Goal: Information Seeking & Learning: Learn about a topic

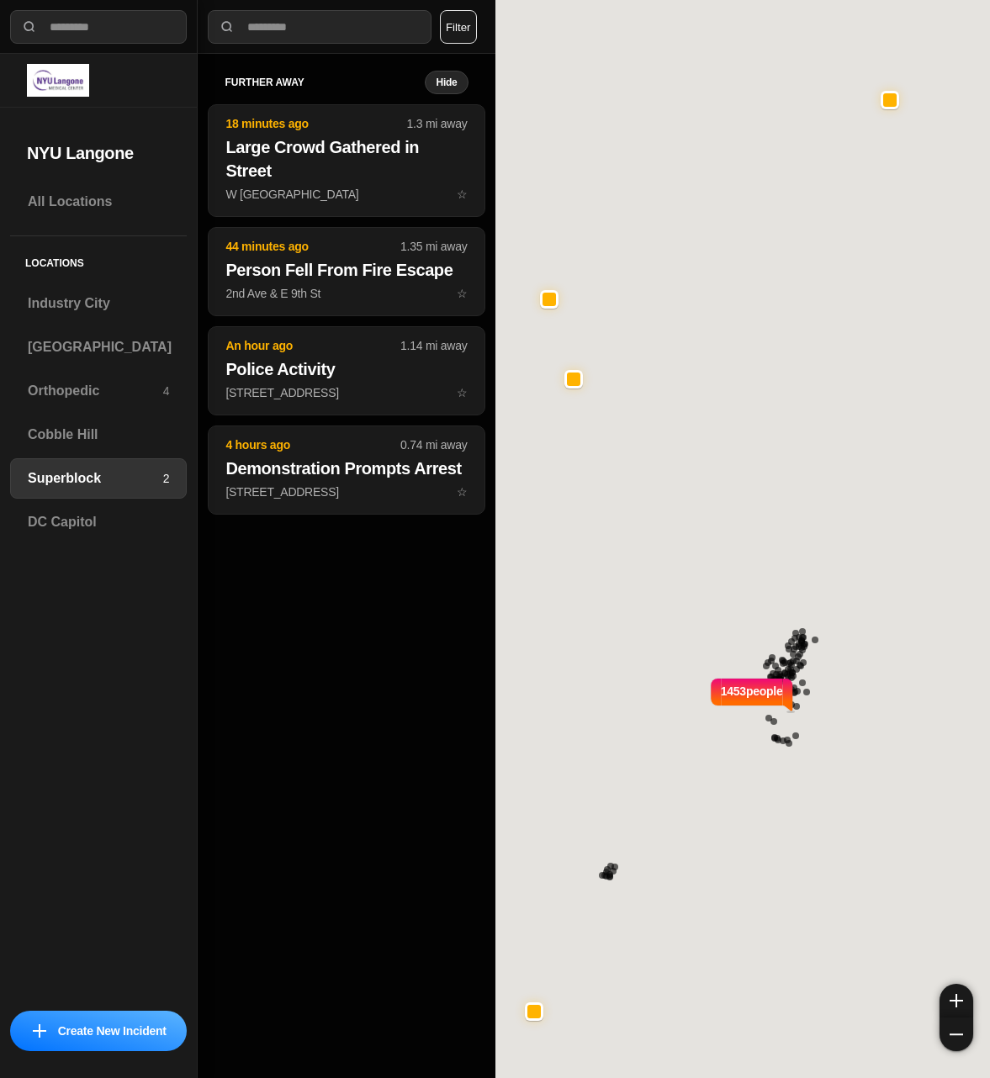
select select "*"
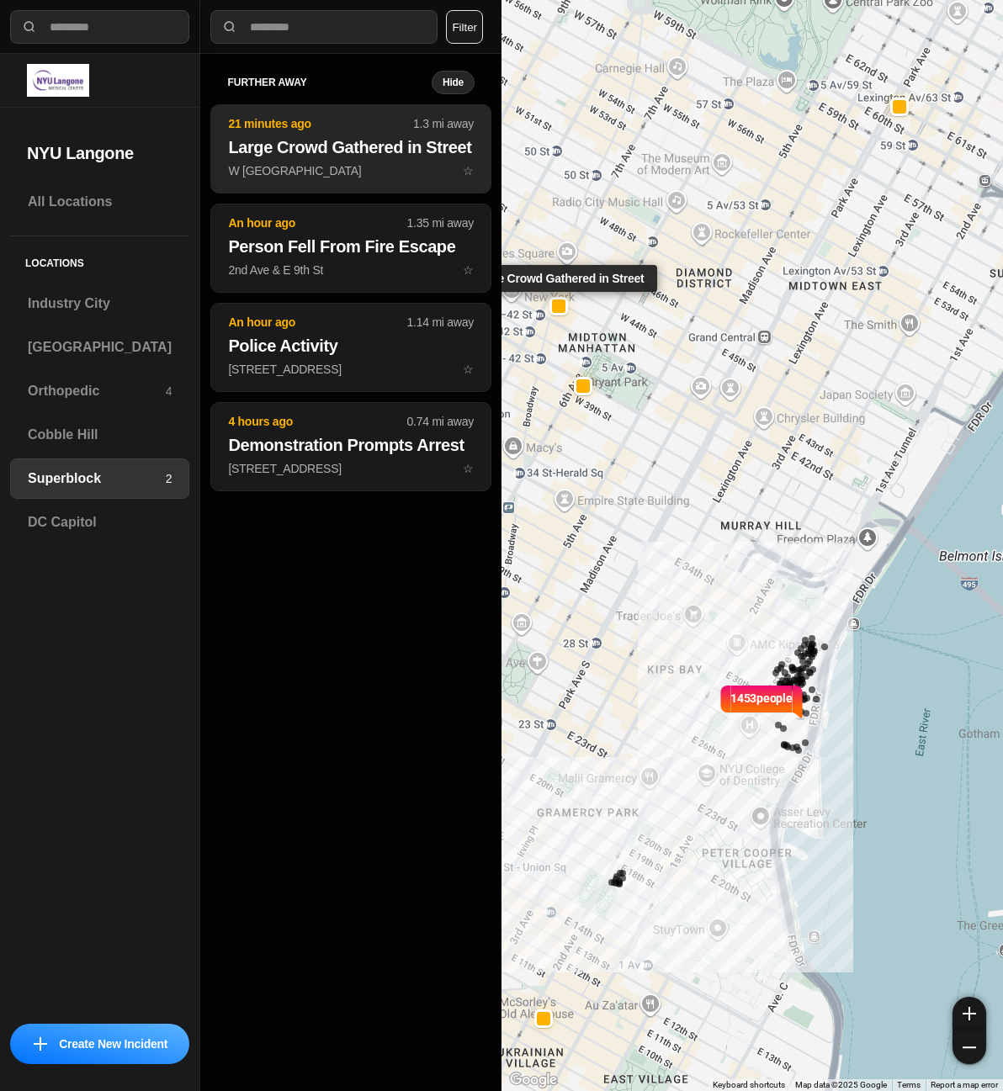
click at [379, 141] on h2 "Large Crowd Gathered in Street" at bounding box center [351, 147] width 246 height 24
